Goal: Information Seeking & Learning: Learn about a topic

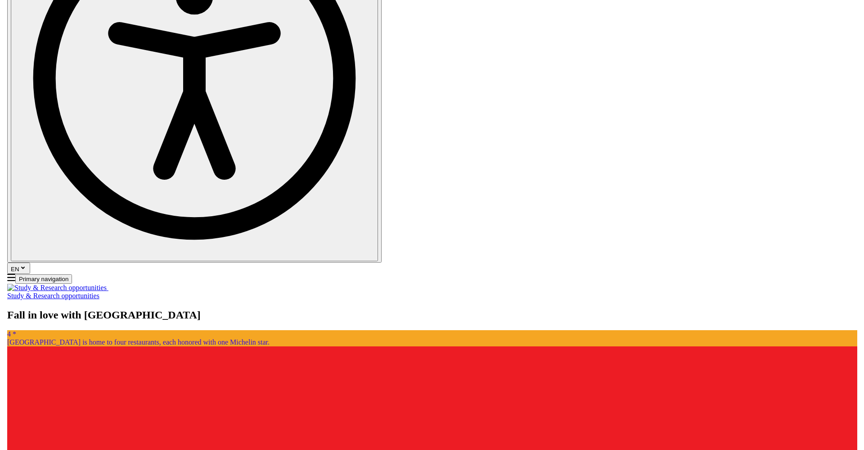
scroll to position [491, 0]
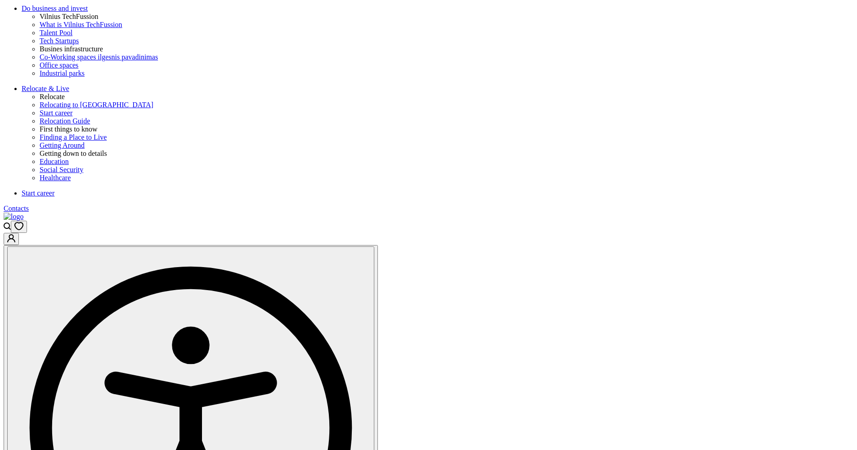
click at [11, 222] on icon "Open search modal" at bounding box center [7, 225] width 7 height 7
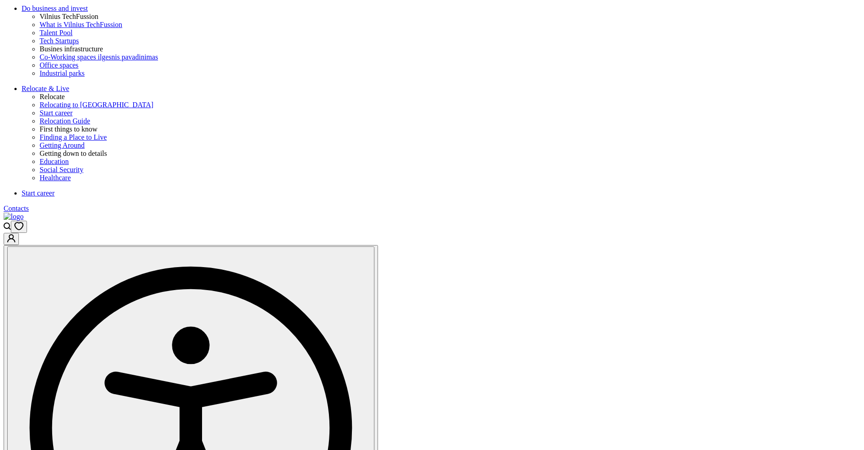
type input "venue finder"
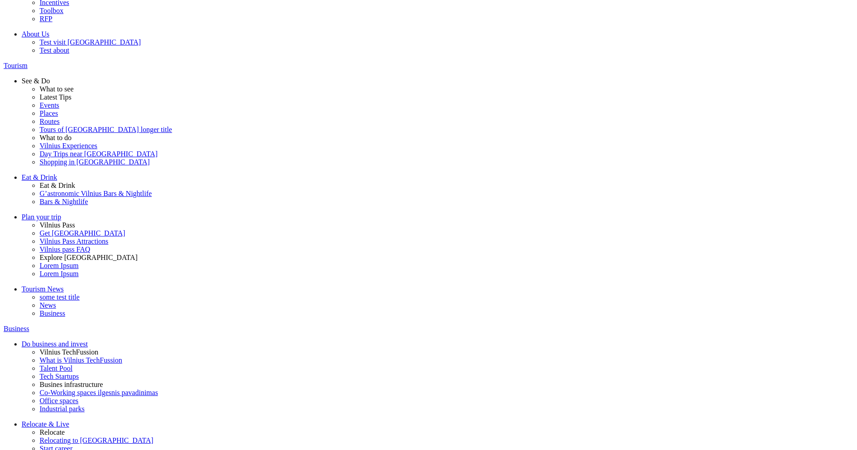
scroll to position [567, 0]
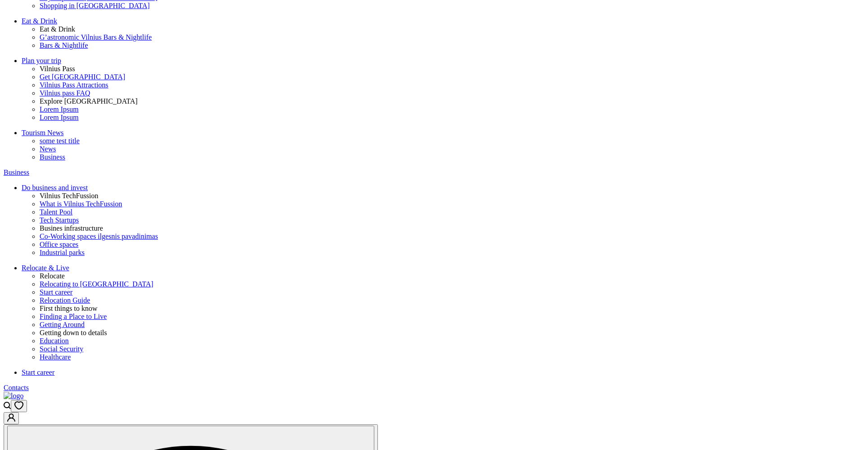
scroll to position [354, 0]
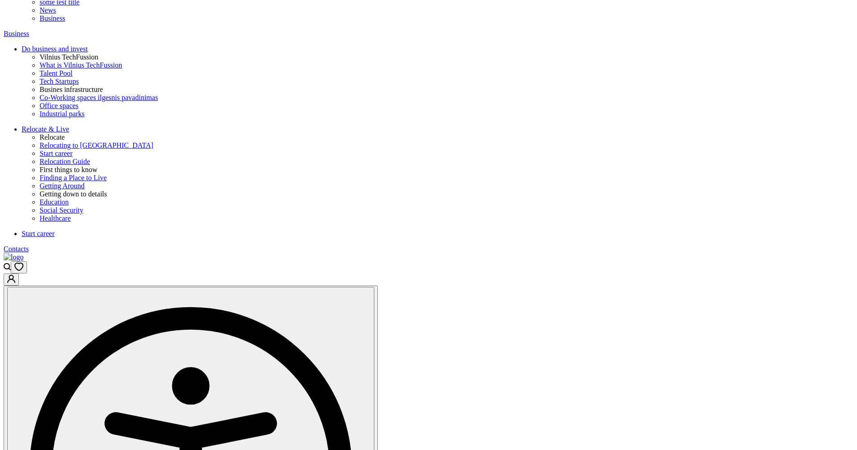
scroll to position [651, 0]
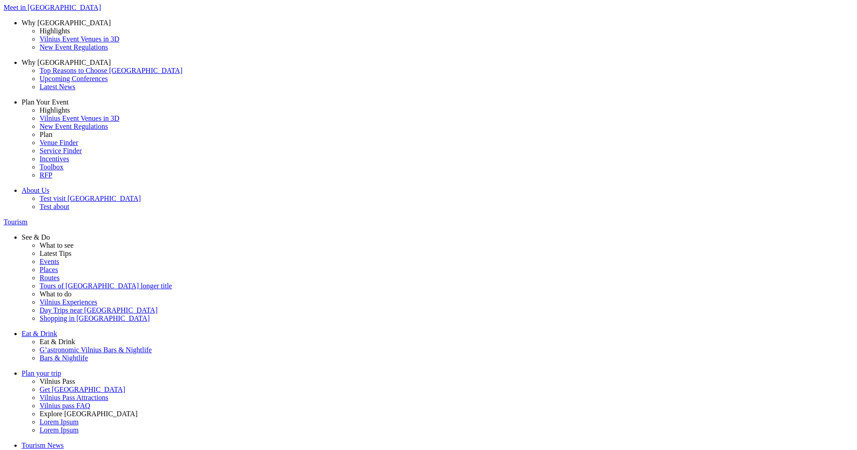
drag, startPoint x: 158, startPoint y: 72, endPoint x: 311, endPoint y: 71, distance: 152.1
copy h2 "[GEOGRAPHIC_DATA]"
